Goal: Task Accomplishment & Management: Use online tool/utility

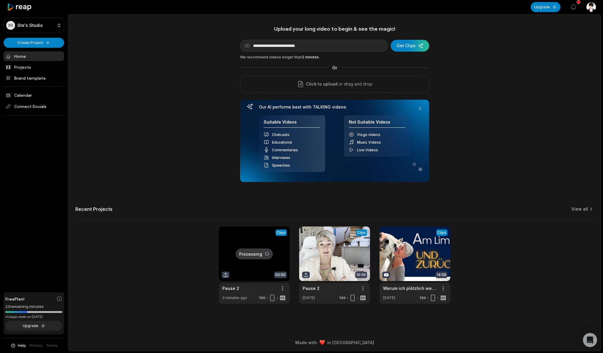
click at [25, 56] on link "Home" at bounding box center [34, 56] width 61 height 10
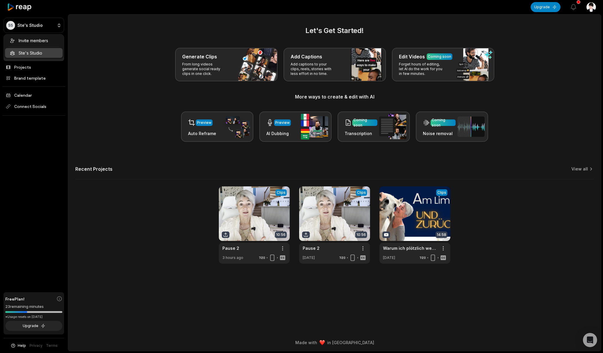
click at [30, 55] on div "Invite members Ste's Studio" at bounding box center [34, 46] width 61 height 25
click at [25, 69] on html "SS Ste's Studio Create Project Home Projects Brand template Calendar Connect So…" at bounding box center [301, 176] width 603 height 353
click at [21, 69] on link "Projects" at bounding box center [34, 67] width 61 height 10
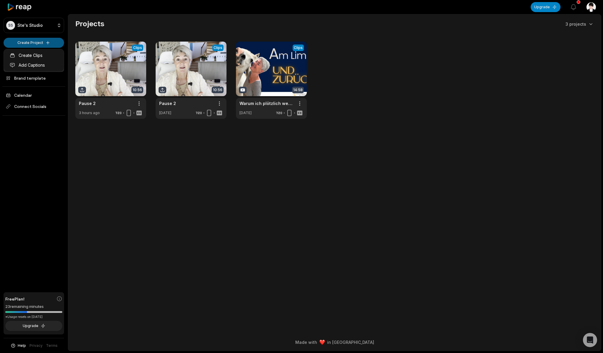
click at [39, 43] on html "SS Ste's Studio Create Project Home Projects Brand template Calendar Connect So…" at bounding box center [301, 176] width 603 height 353
click at [42, 43] on html "SS Ste's Studio Create Project Home Projects Brand template Calendar Connect So…" at bounding box center [301, 176] width 603 height 353
click at [42, 44] on html "SS Ste's Studio Create Project Home Projects Brand template Calendar Connect So…" at bounding box center [301, 176] width 603 height 353
click at [46, 44] on html "SS Ste's Studio Create Project Home Projects Brand template Calendar Connect So…" at bounding box center [301, 176] width 603 height 353
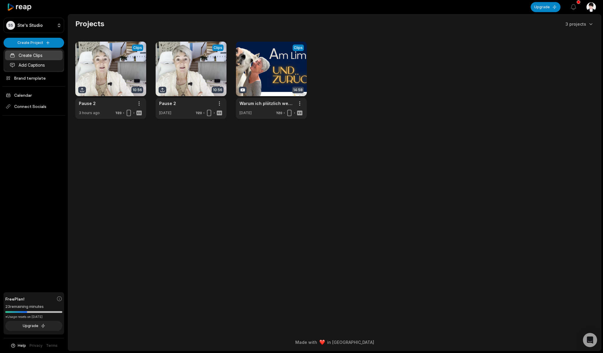
click at [37, 57] on link "Create Clips" at bounding box center [34, 55] width 58 height 10
